Goal: Entertainment & Leisure: Consume media (video, audio)

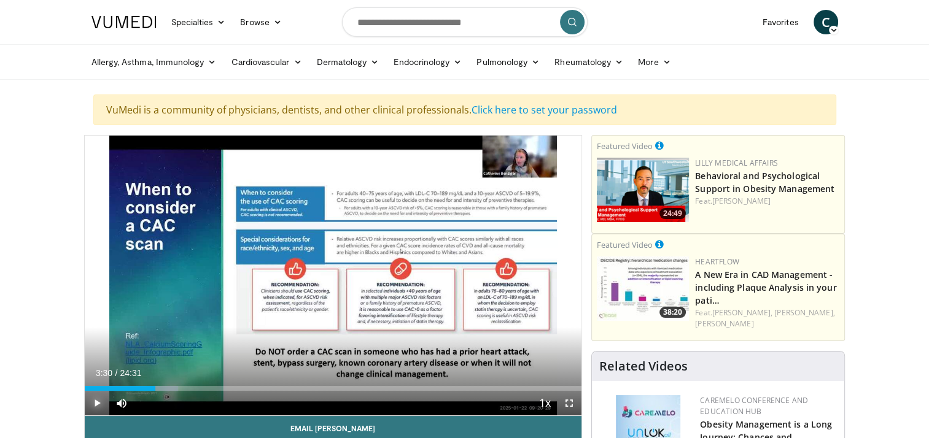
drag, startPoint x: 94, startPoint y: 403, endPoint x: 106, endPoint y: 408, distance: 13.0
click at [94, 404] on span "Video Player" at bounding box center [97, 403] width 25 height 25
click at [121, 406] on span "Video Player" at bounding box center [121, 403] width 25 height 25
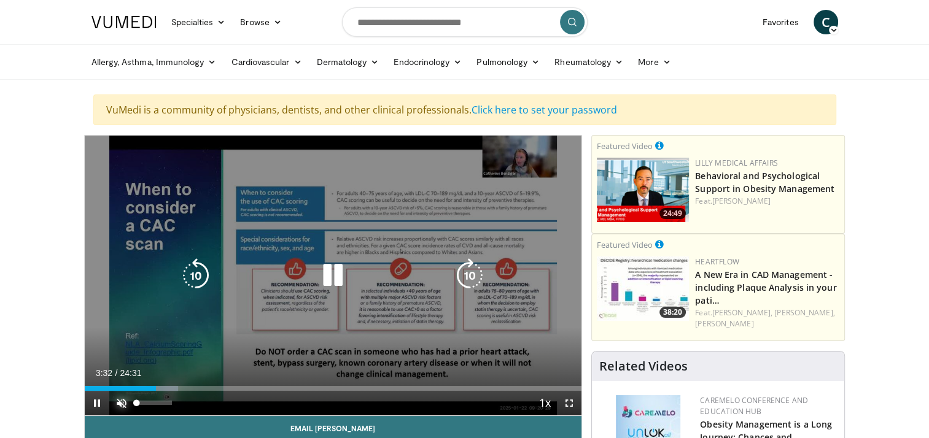
click at [120, 406] on span "Video Player" at bounding box center [121, 403] width 25 height 25
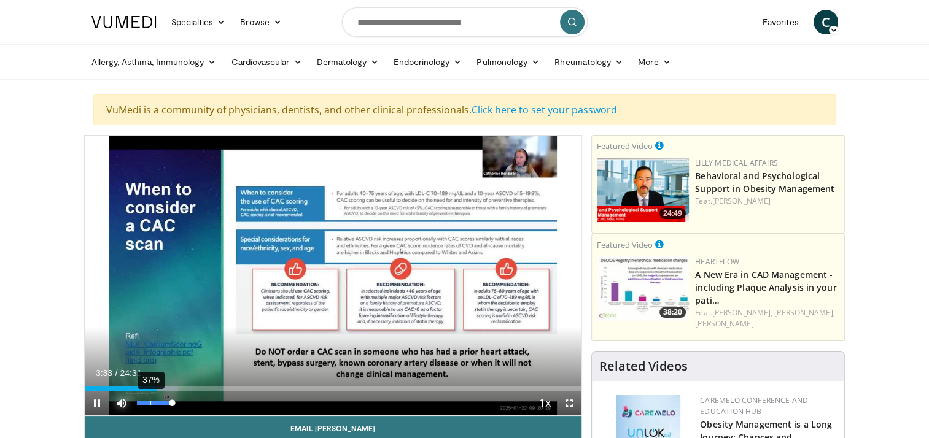
click at [150, 403] on div "37%" at bounding box center [154, 403] width 35 height 4
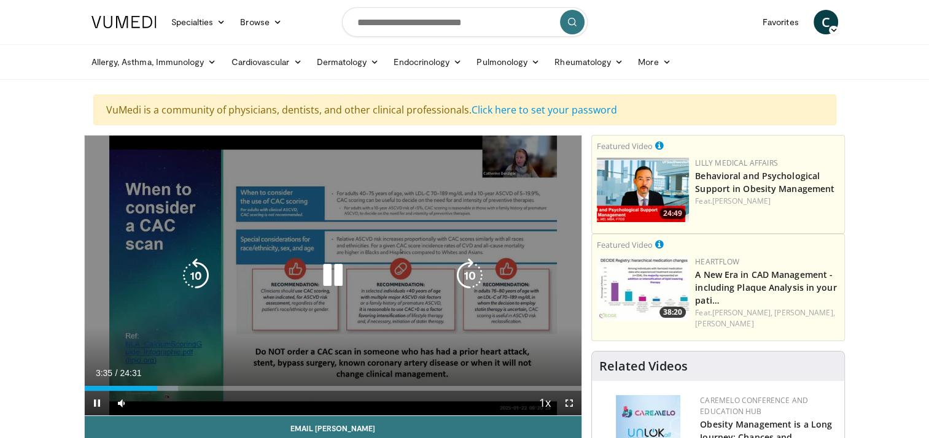
click at [204, 272] on icon "Video Player" at bounding box center [196, 275] width 34 height 34
click at [203, 273] on icon "Video Player" at bounding box center [196, 275] width 34 height 34
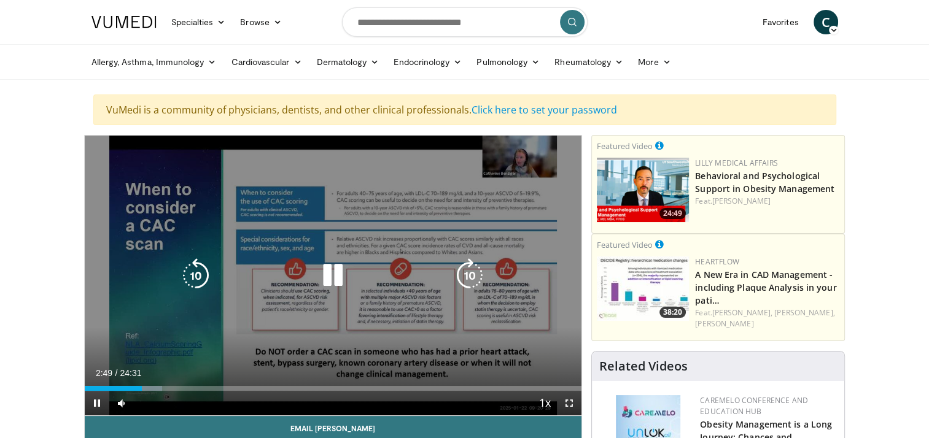
click at [203, 273] on div "50 seconds Tap to unmute" at bounding box center [333, 276] width 497 height 280
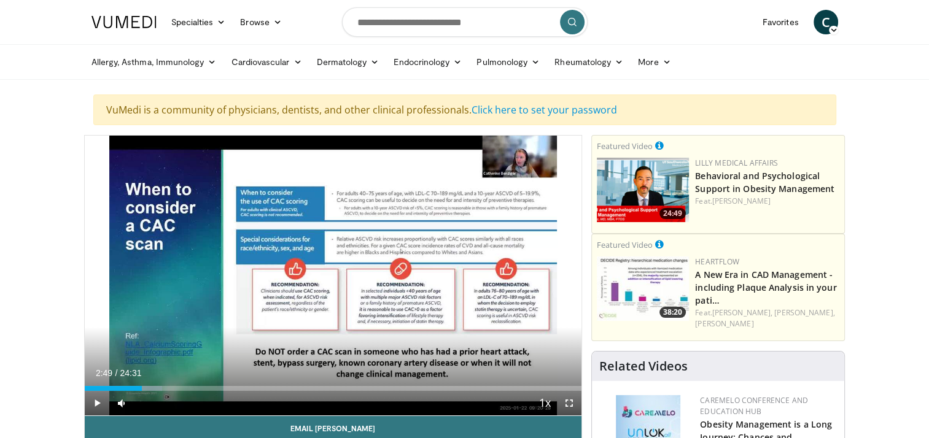
click at [203, 273] on div "50 seconds Tap to unmute" at bounding box center [333, 276] width 497 height 280
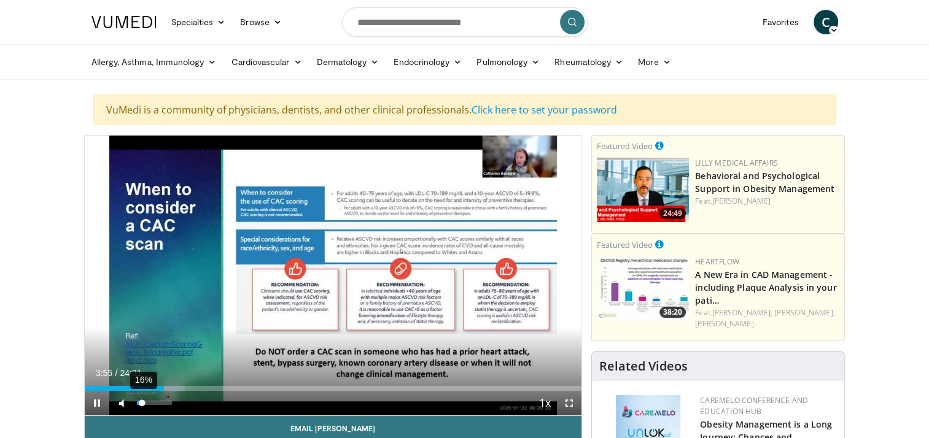
click at [142, 403] on div "16%" at bounding box center [154, 403] width 35 height 4
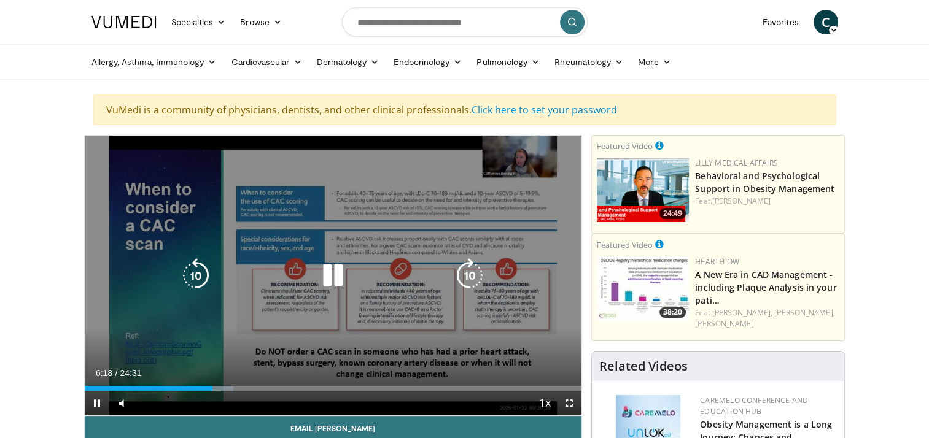
click at [328, 271] on icon "Video Player" at bounding box center [333, 275] width 34 height 34
